Goal: Information Seeking & Learning: Check status

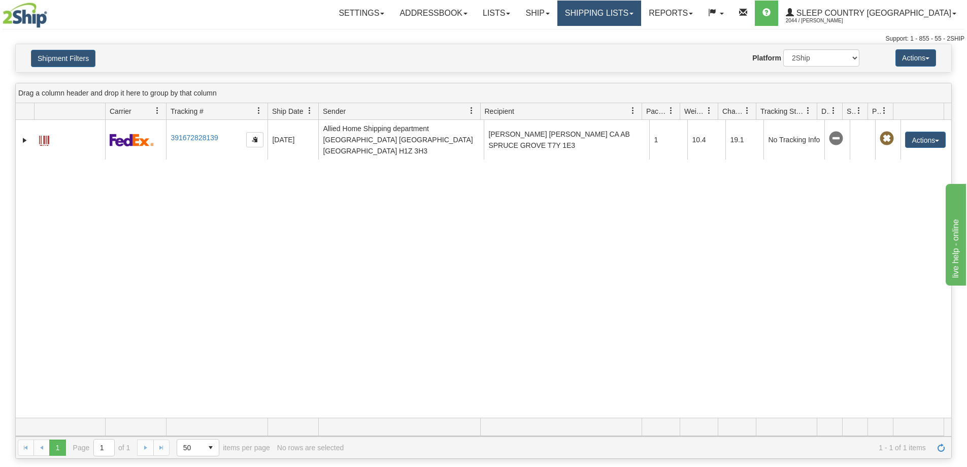
drag, startPoint x: 645, startPoint y: 15, endPoint x: 646, endPoint y: 35, distance: 20.3
click at [641, 15] on link "Shipping lists" at bounding box center [600, 13] width 84 height 25
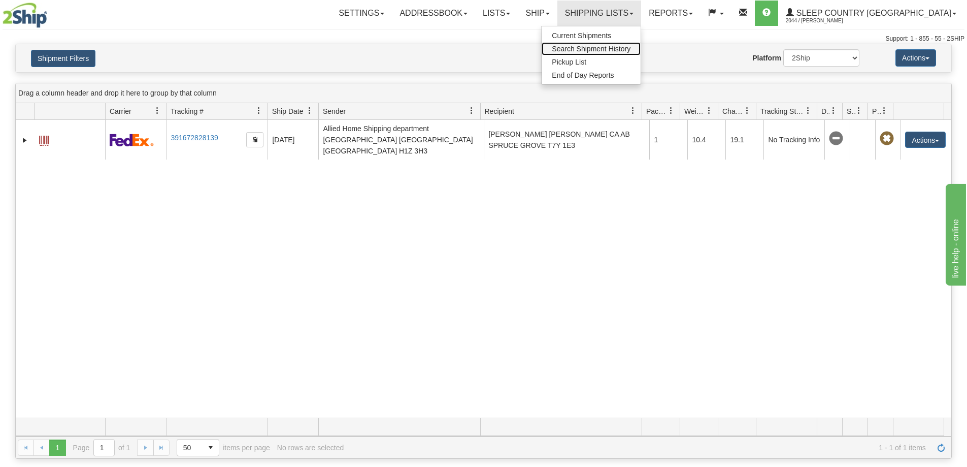
drag, startPoint x: 642, startPoint y: 46, endPoint x: 634, endPoint y: 52, distance: 10.5
click at [631, 46] on span "Search Shipment History" at bounding box center [591, 49] width 79 height 8
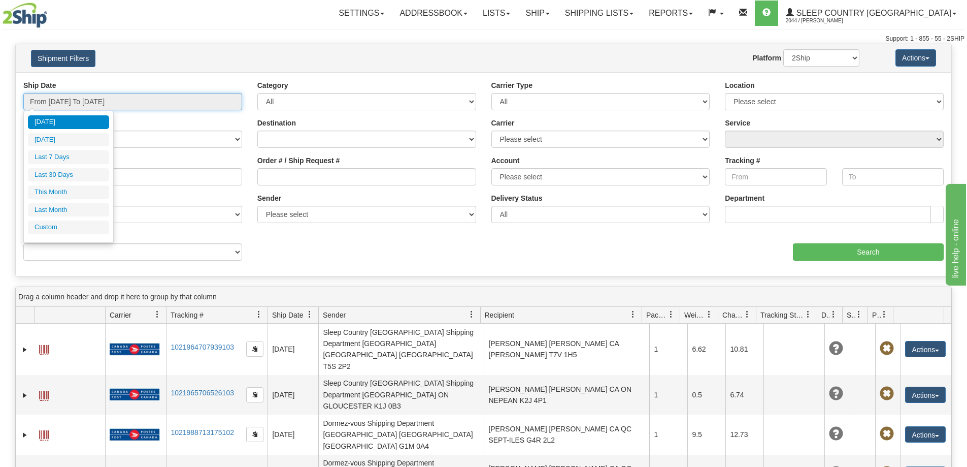
click at [77, 102] on input "From 08/18/2025 To 08/19/2025" at bounding box center [132, 101] width 219 height 17
click at [66, 172] on li "Last 30 Days" at bounding box center [68, 175] width 81 height 14
type input "From [DATE] To [DATE]"
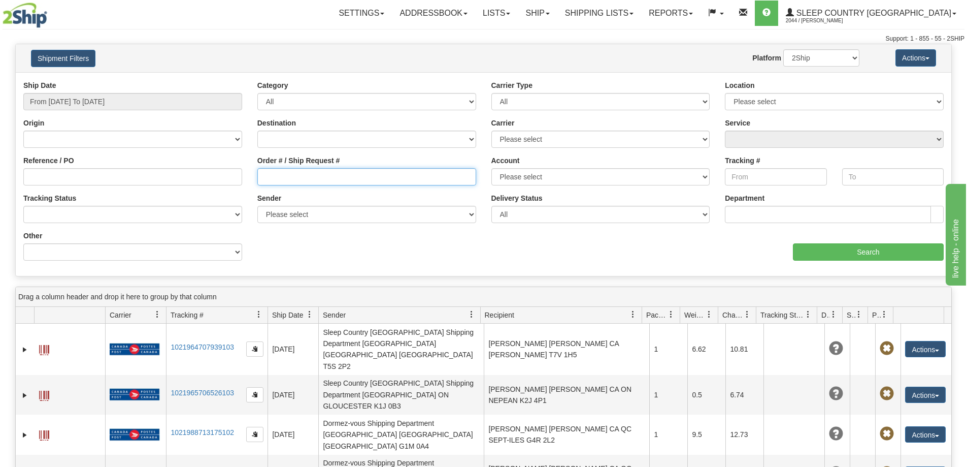
click at [282, 176] on input "Order # / Ship Request #" at bounding box center [366, 176] width 219 height 17
paste input "9000H989103"
type input "9000H989103"
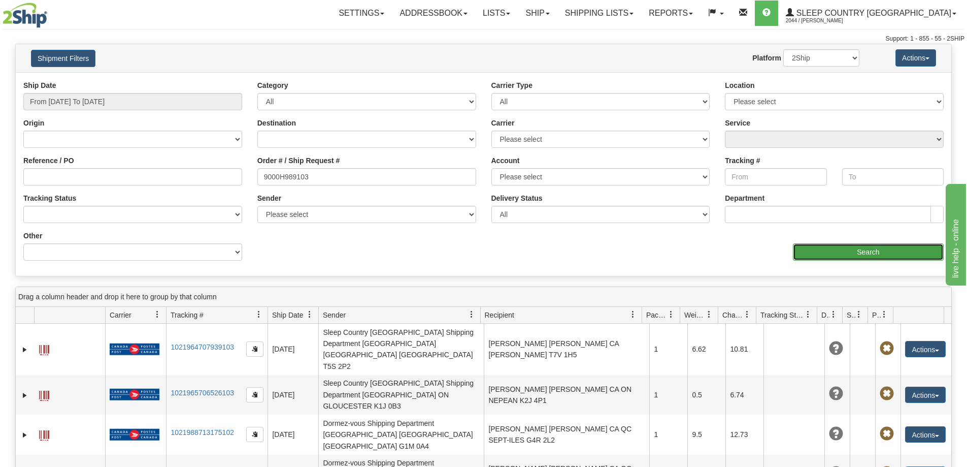
click at [857, 250] on input "Search" at bounding box center [868, 251] width 151 height 17
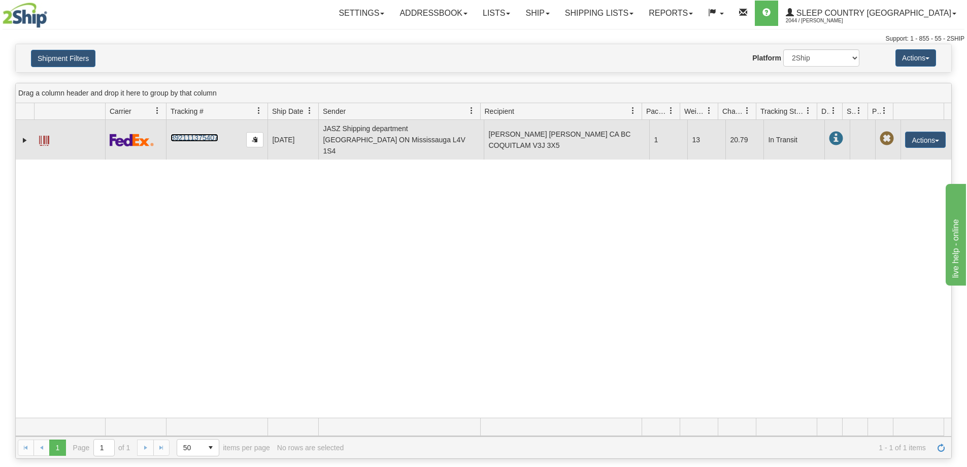
click at [186, 134] on link "392111375407" at bounding box center [194, 138] width 47 height 8
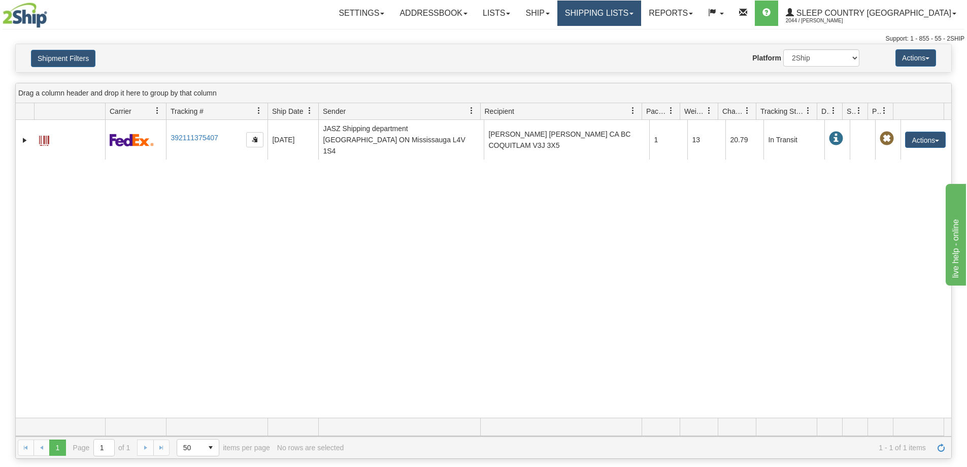
click at [640, 20] on link "Shipping lists" at bounding box center [600, 13] width 84 height 25
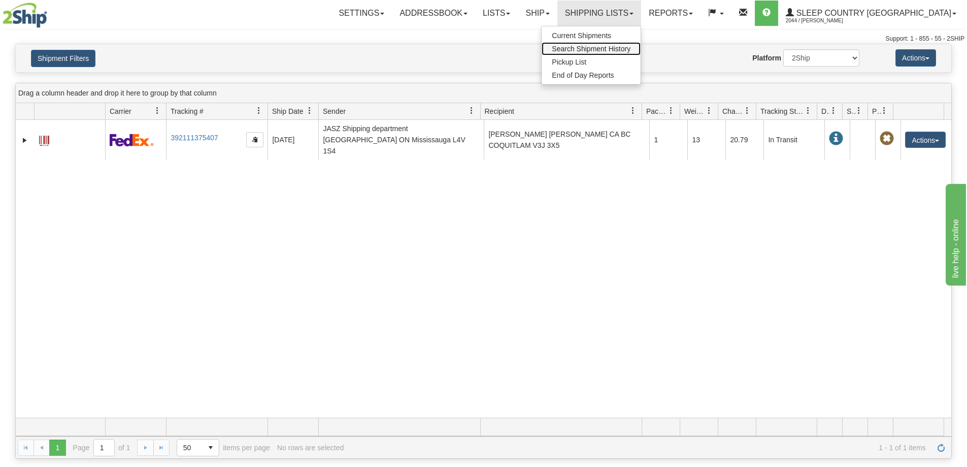
click at [631, 49] on span "Search Shipment History" at bounding box center [591, 49] width 79 height 8
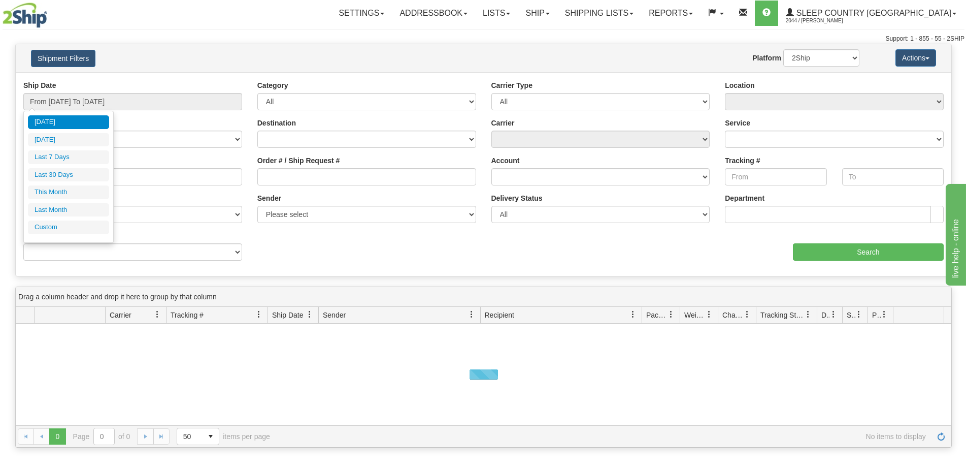
drag, startPoint x: 80, startPoint y: 174, endPoint x: 101, endPoint y: 175, distance: 21.4
click at [80, 175] on li "Last 30 Days" at bounding box center [68, 175] width 81 height 14
type input "From [DATE] To [DATE]"
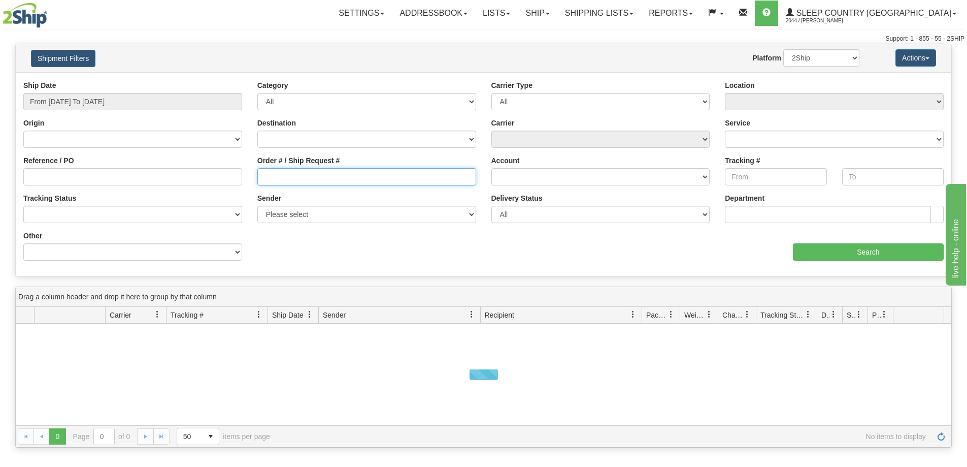
click at [273, 178] on input "Order # / Ship Request #" at bounding box center [366, 176] width 219 height 17
paste input "9000H983248"
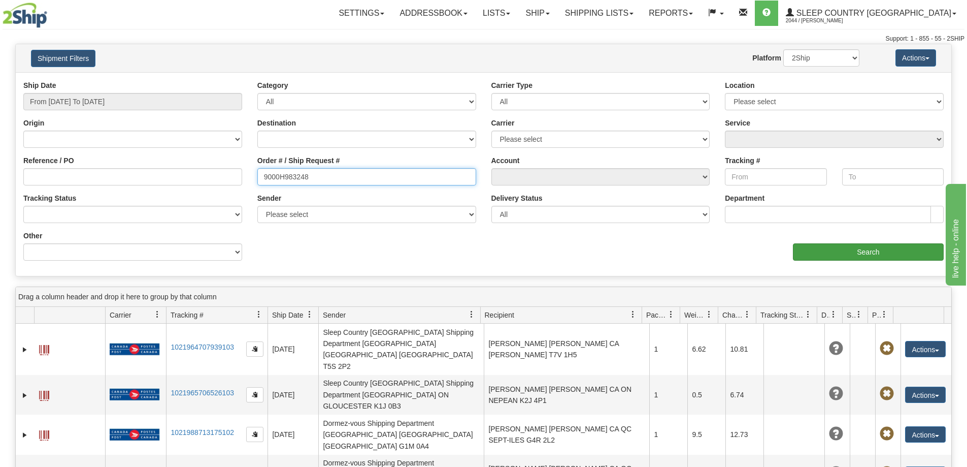
type input "9000H983248"
click at [840, 247] on input "Search" at bounding box center [868, 251] width 151 height 17
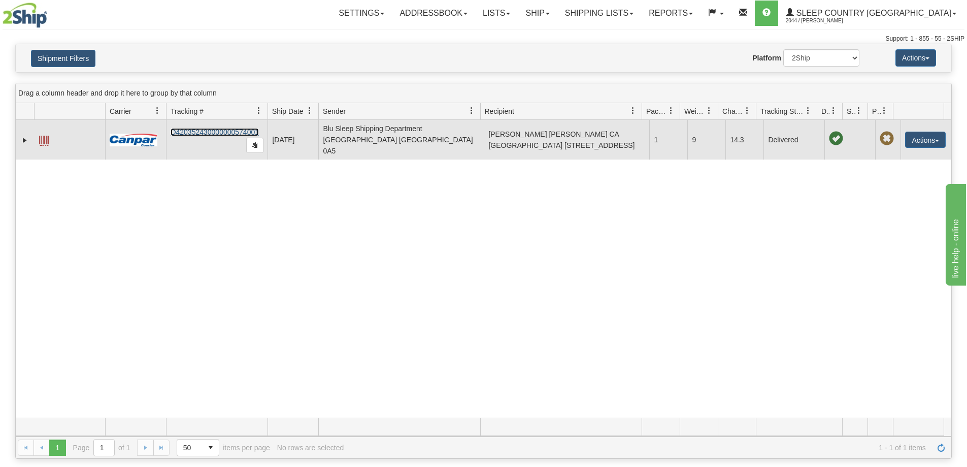
click at [212, 128] on link "D420352430000000574001" at bounding box center [215, 132] width 88 height 8
